Goal: Check status

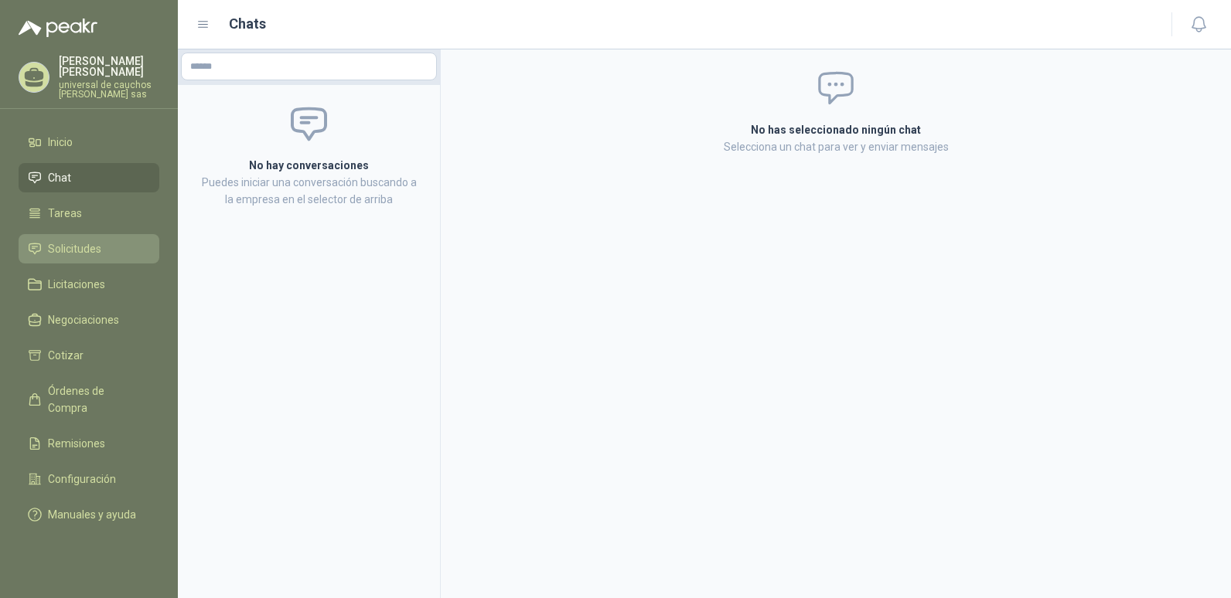
click at [77, 243] on span "Solicitudes" at bounding box center [74, 248] width 53 height 17
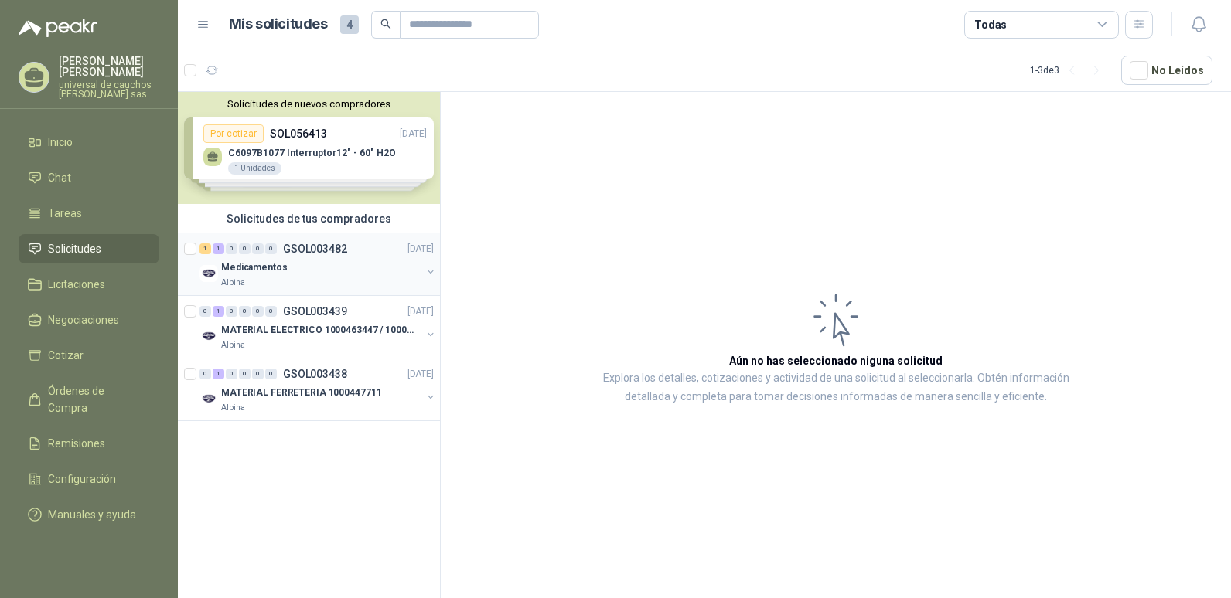
click at [339, 251] on p "GSOL003482" at bounding box center [315, 249] width 64 height 11
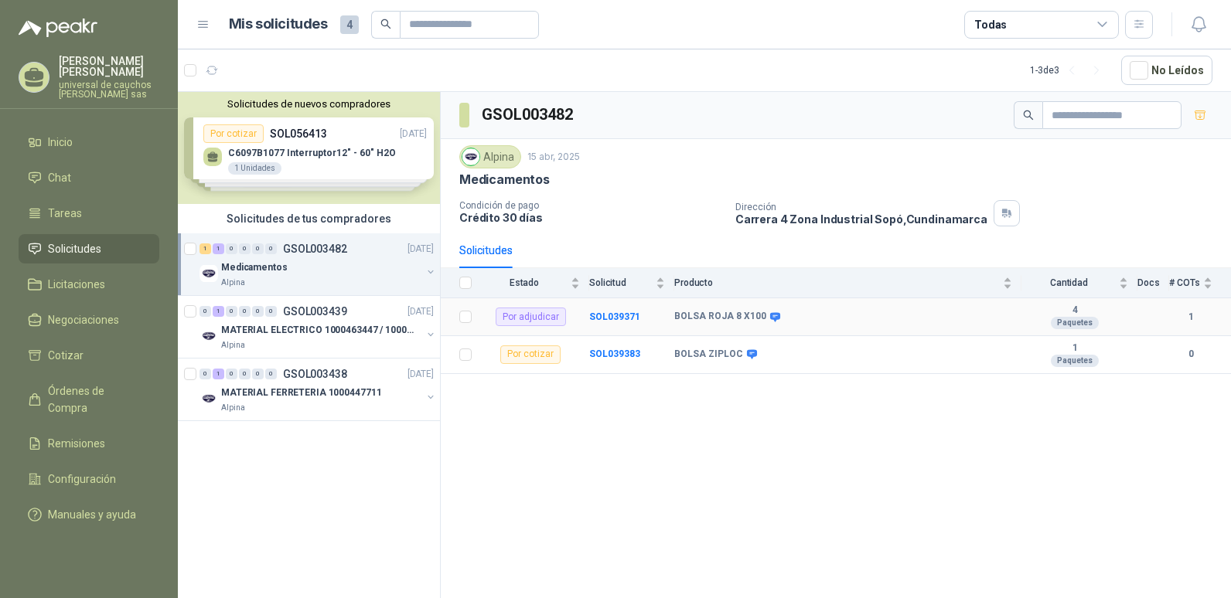
click at [1198, 325] on td "1" at bounding box center [1200, 317] width 62 height 38
click at [1189, 312] on b "1" at bounding box center [1190, 317] width 43 height 15
click at [54, 141] on span "Inicio" at bounding box center [60, 142] width 25 height 17
